Goal: Transaction & Acquisition: Purchase product/service

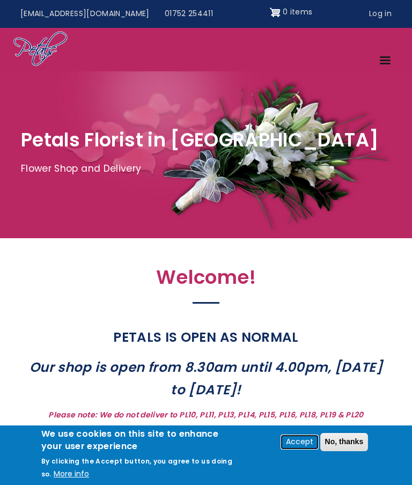
click at [299, 447] on button "Accept" at bounding box center [300, 442] width 36 height 13
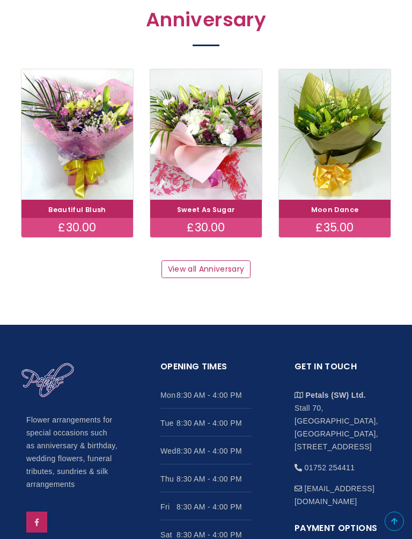
scroll to position [1189, 0]
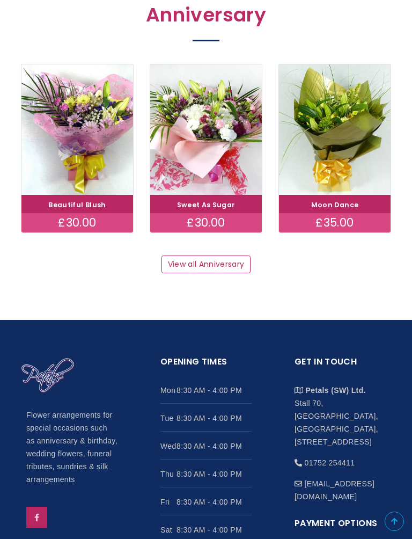
click at [210, 255] on link "View all Anniversary" at bounding box center [206, 264] width 89 height 18
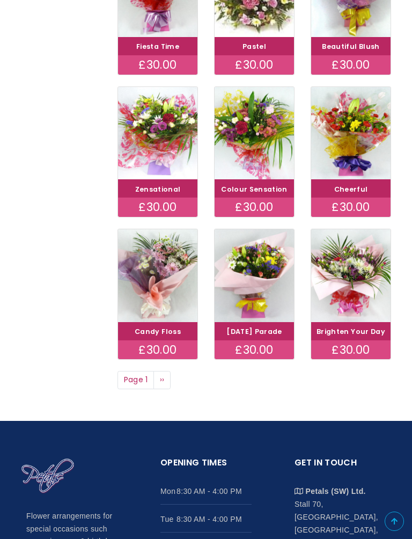
scroll to position [435, 0]
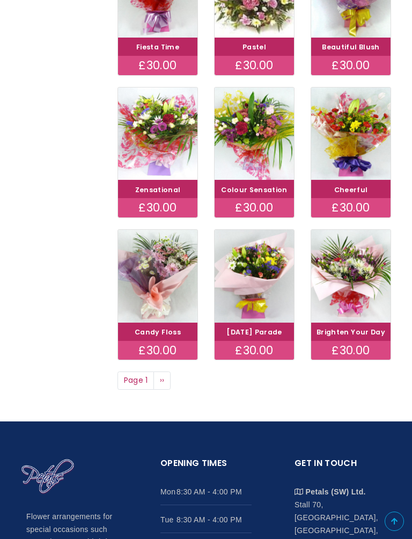
click at [345, 150] on img at bounding box center [350, 133] width 79 height 93
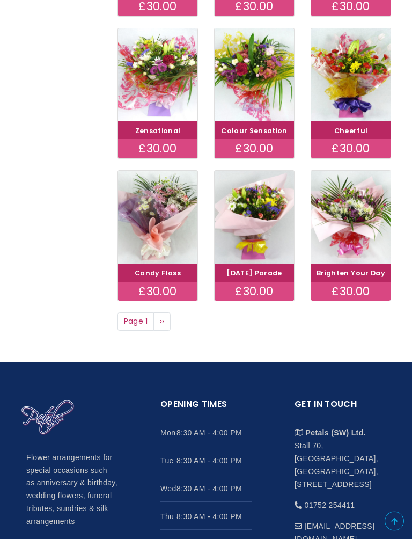
scroll to position [494, 0]
click at [166, 331] on link "Next page ››" at bounding box center [161, 321] width 17 height 18
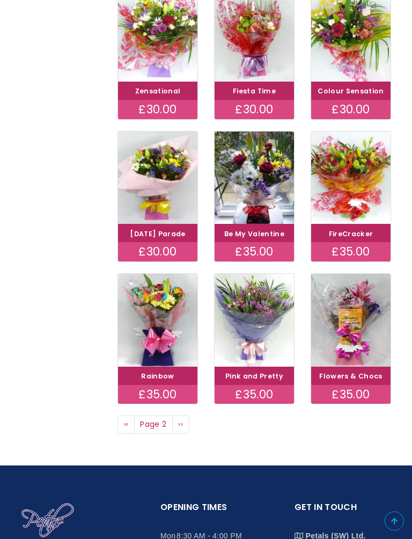
scroll to position [397, 0]
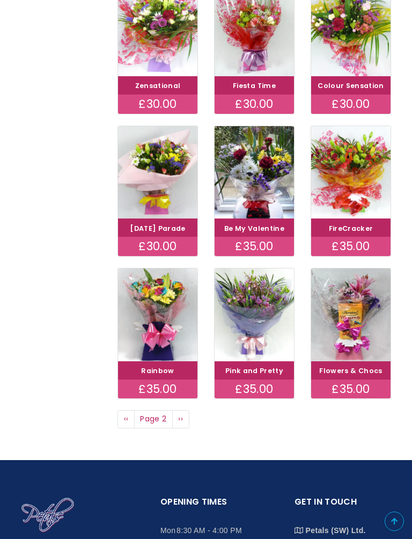
click at [248, 177] on img at bounding box center [254, 172] width 79 height 93
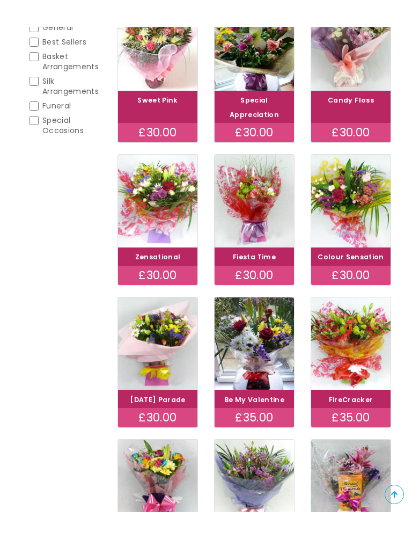
scroll to position [252, 0]
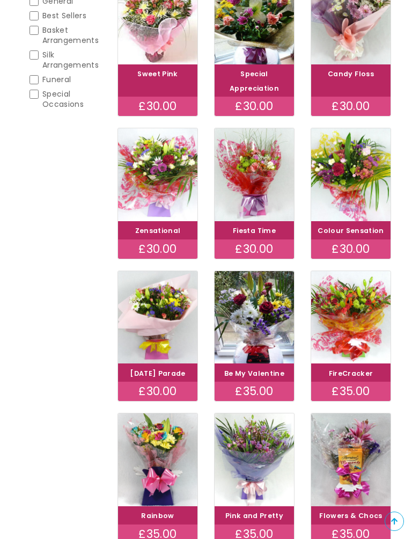
click at [344, 188] on img at bounding box center [350, 174] width 79 height 93
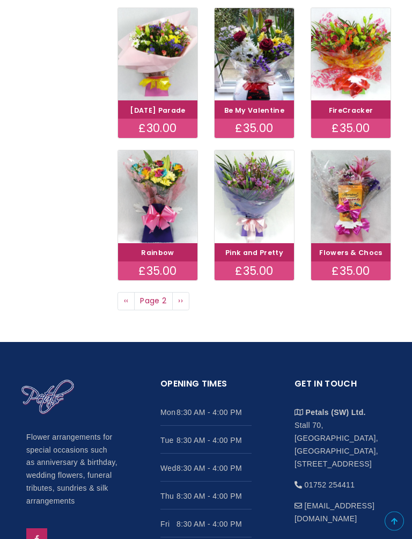
scroll to position [516, 0]
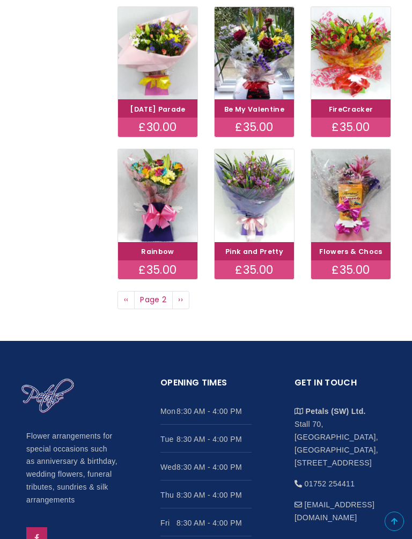
click at [180, 305] on span "››" at bounding box center [180, 299] width 5 height 11
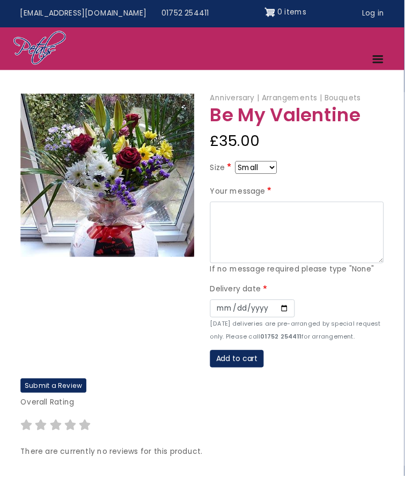
click at [282, 174] on select "Small Medium Large" at bounding box center [261, 170] width 42 height 13
select select "10"
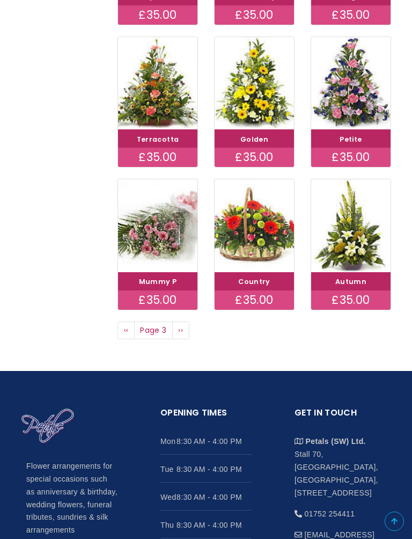
scroll to position [503, 0]
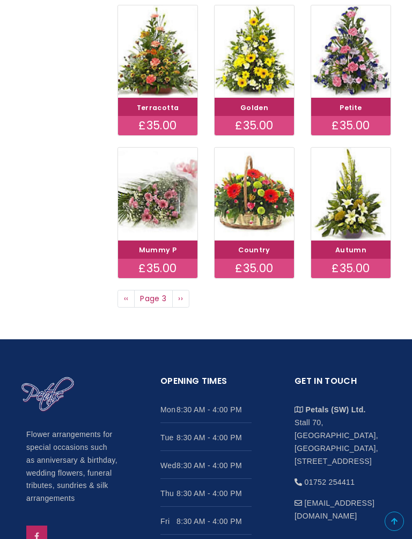
click at [179, 304] on span "››" at bounding box center [180, 298] width 5 height 11
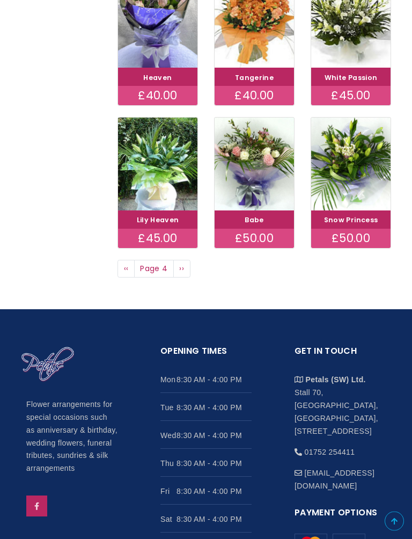
scroll to position [533, 0]
click at [181, 274] on span "››" at bounding box center [181, 268] width 5 height 11
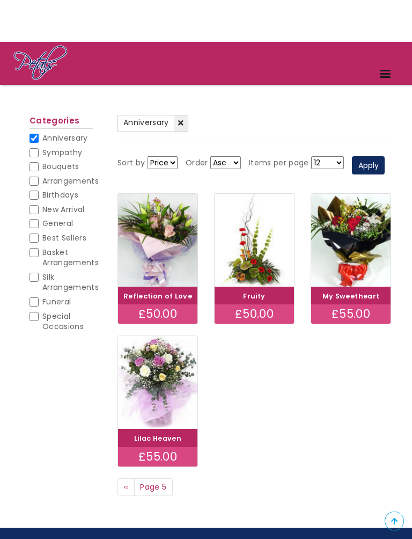
scroll to position [31, 0]
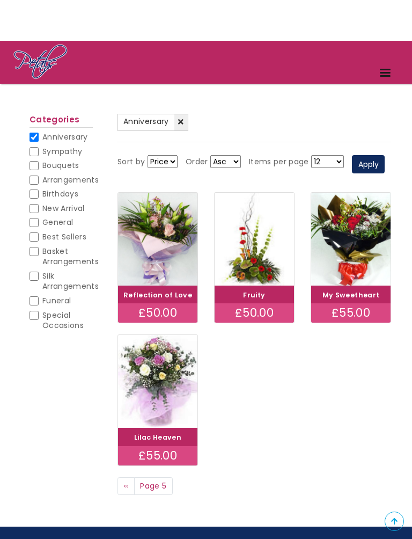
click at [352, 275] on img at bounding box center [350, 239] width 79 height 93
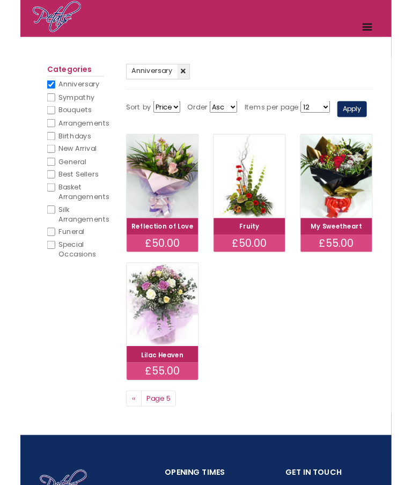
scroll to position [61, 0]
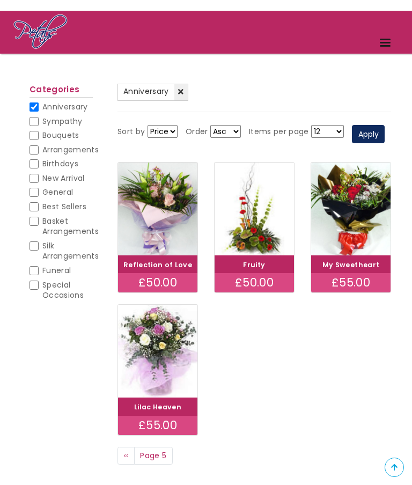
click at [36, 133] on input "Bouquets" at bounding box center [34, 135] width 9 height 9
checkbox input "true"
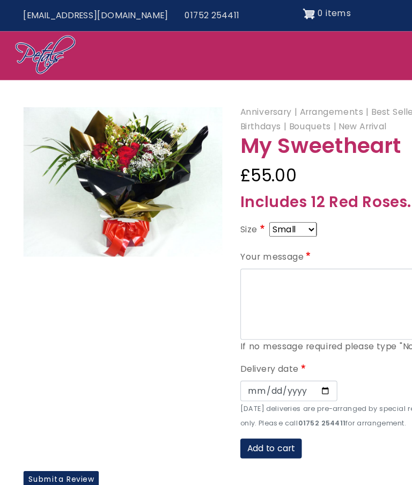
click at [282, 202] on select "Small Medium Large" at bounding box center [261, 204] width 42 height 13
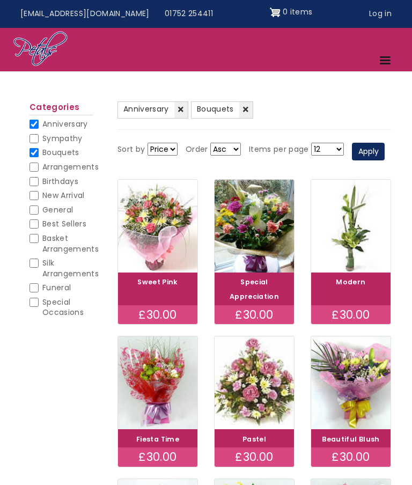
click at [37, 122] on input "Anniversary" at bounding box center [34, 124] width 9 height 9
checkbox input "false"
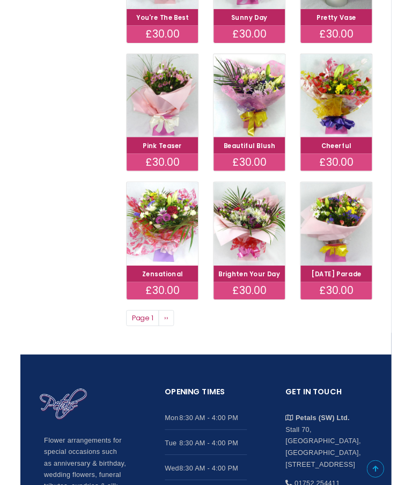
scroll to position [448, 0]
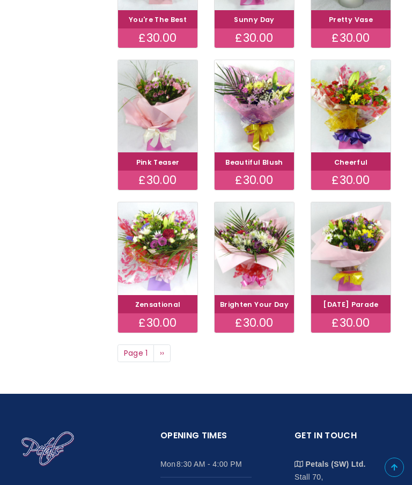
click at [161, 359] on span "››" at bounding box center [162, 353] width 5 height 11
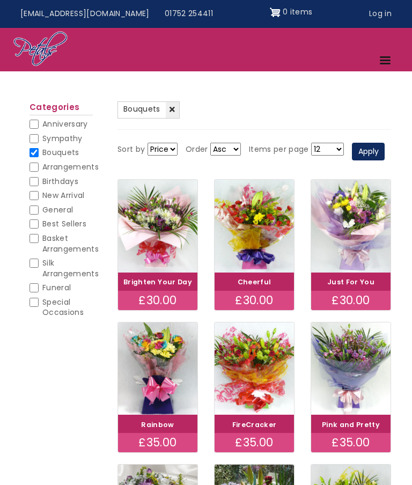
click at [35, 220] on input "Best Sellers" at bounding box center [34, 224] width 9 height 9
checkbox input "true"
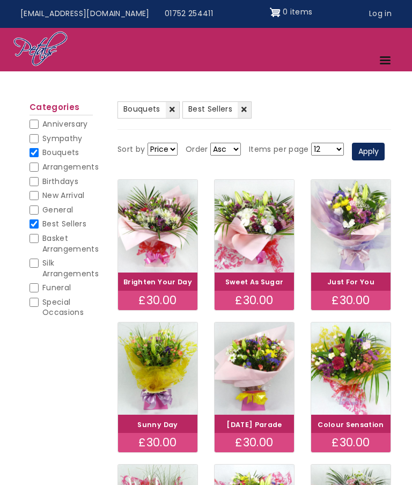
click at [36, 151] on input "Bouquets" at bounding box center [34, 152] width 9 height 9
checkbox input "false"
